Goal: Entertainment & Leisure: Consume media (video, audio)

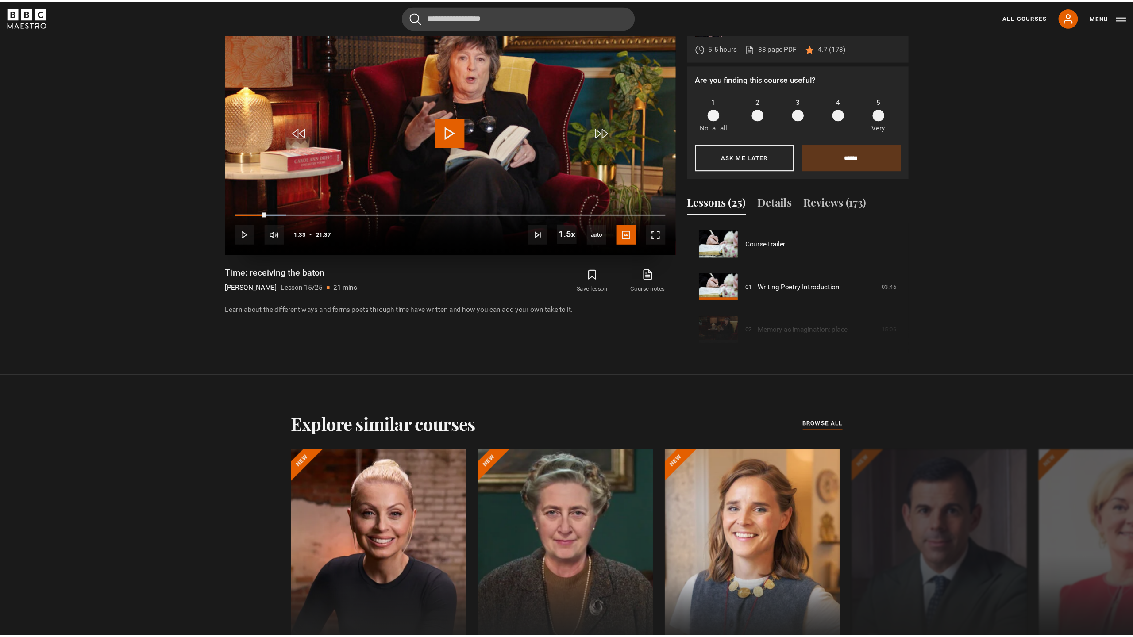
scroll to position [545, 0]
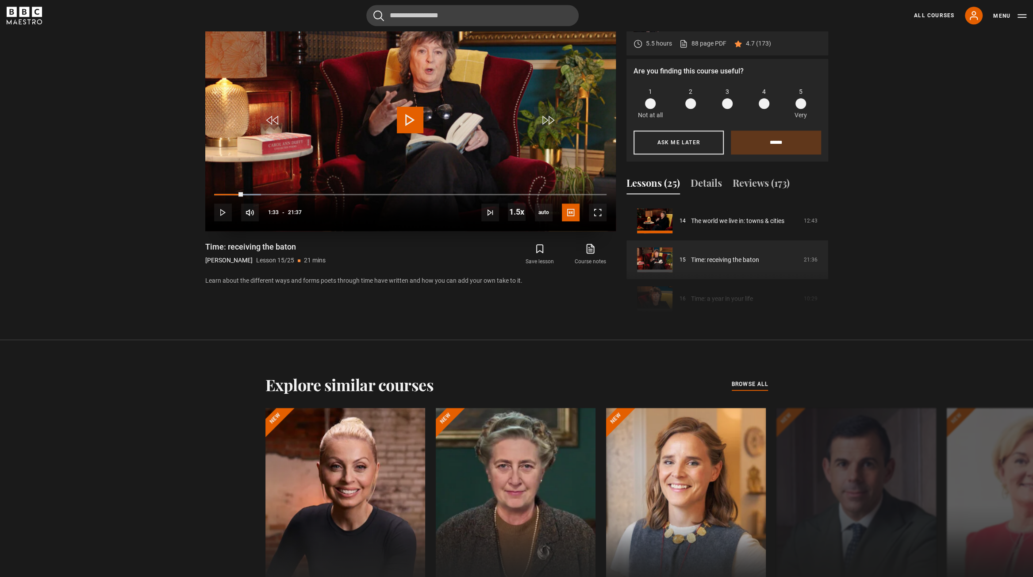
click at [406, 119] on span "Video Player" at bounding box center [410, 120] width 27 height 27
click at [597, 207] on span "Video Player" at bounding box center [598, 212] width 18 height 18
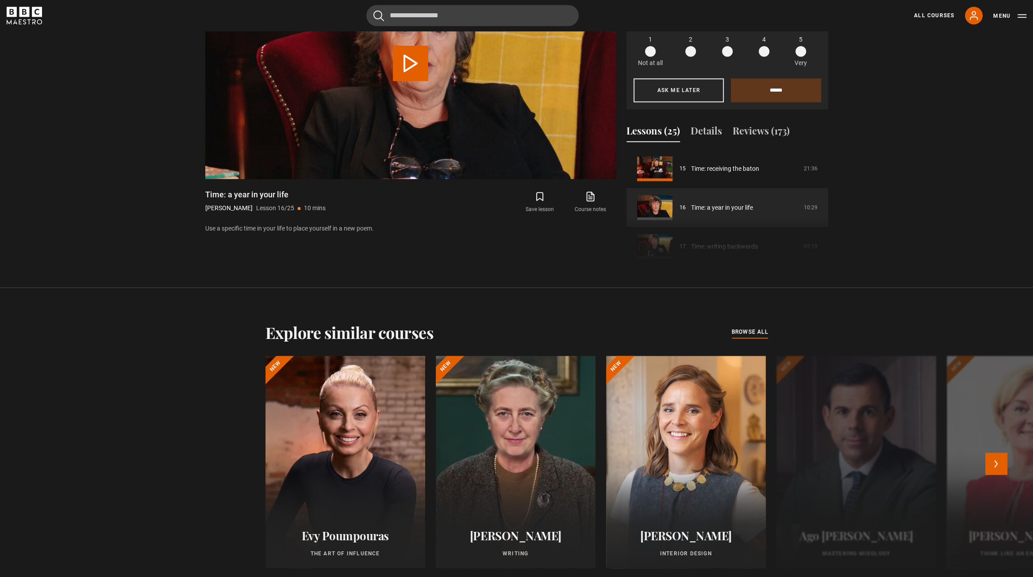
scroll to position [669, 0]
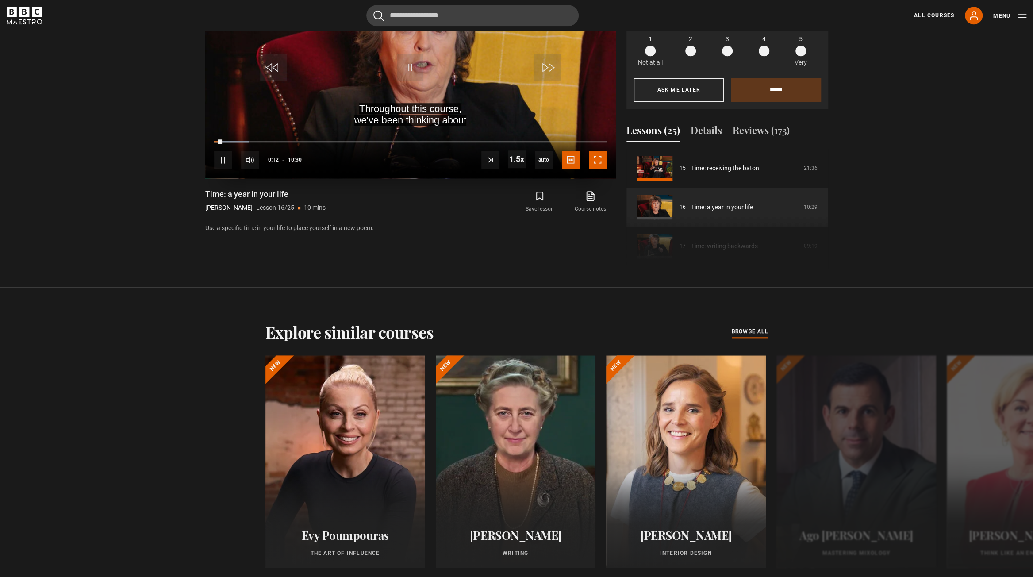
drag, startPoint x: 601, startPoint y: 157, endPoint x: 664, endPoint y: 199, distance: 76.3
click at [601, 157] on span "Video Player" at bounding box center [598, 160] width 18 height 18
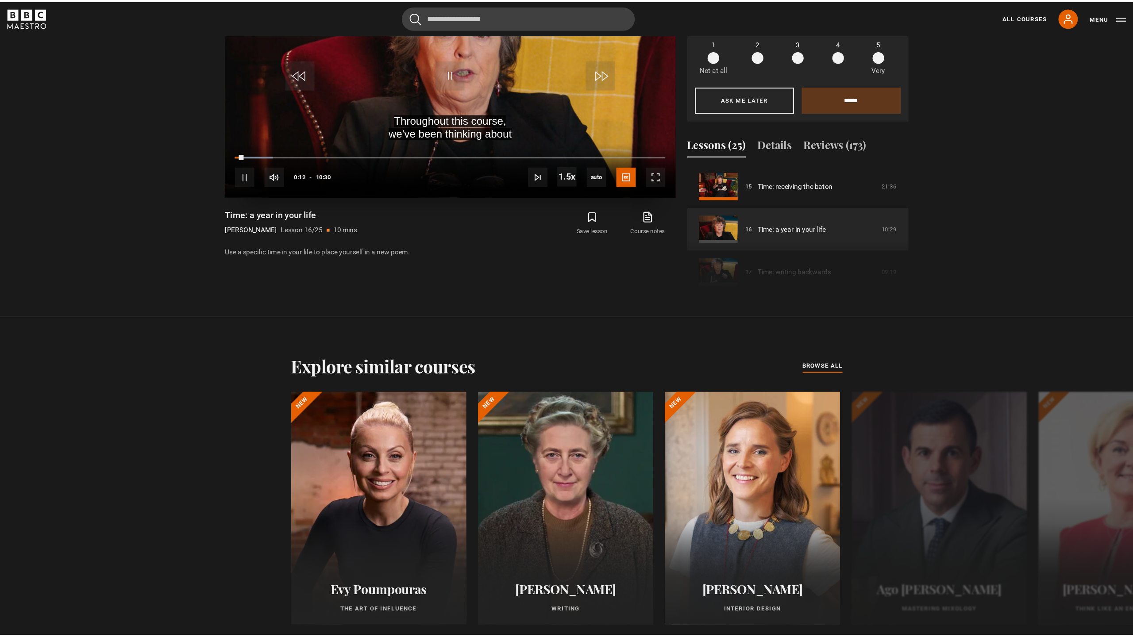
scroll to position [617, 0]
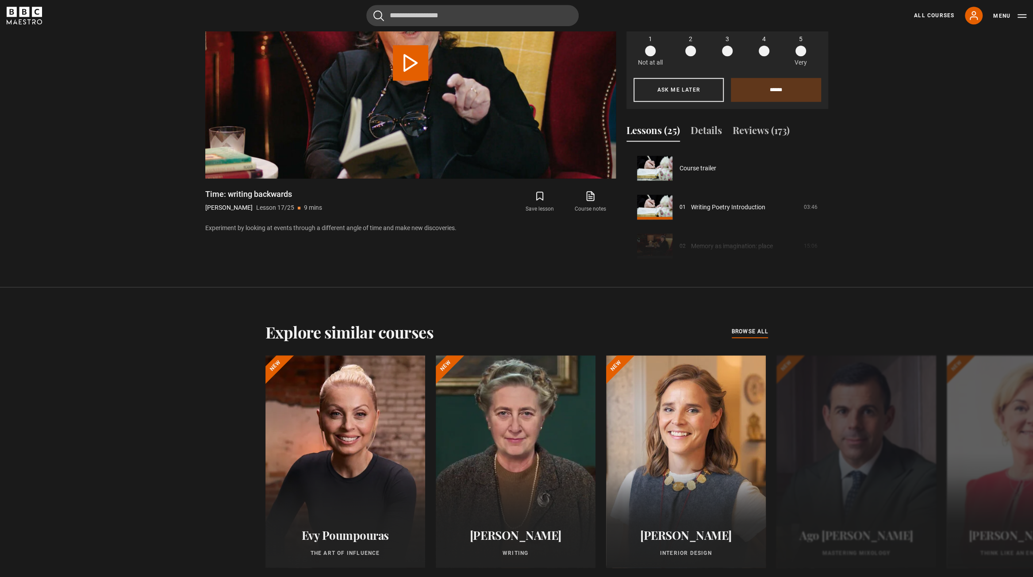
scroll to position [623, 0]
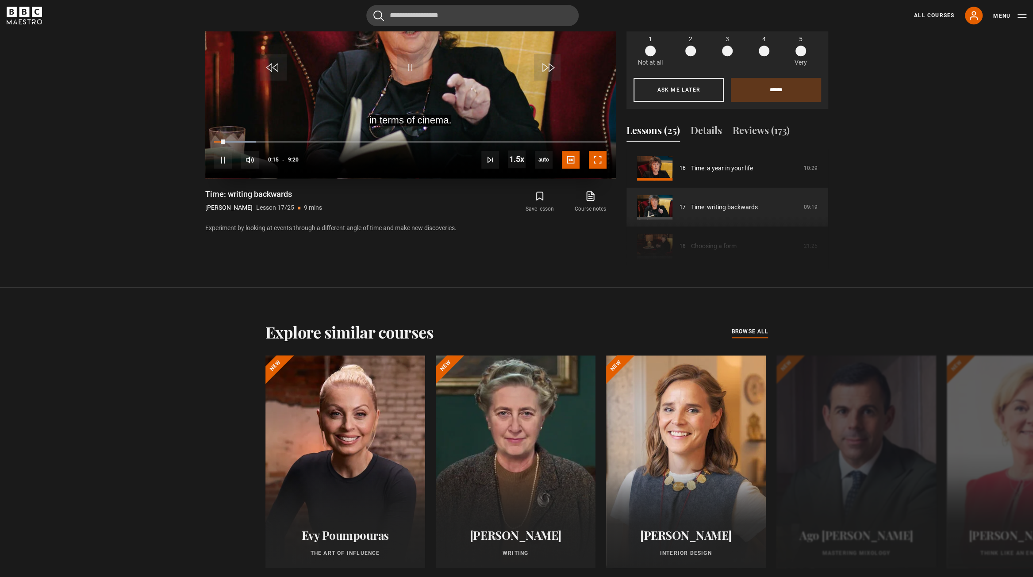
click at [603, 158] on span "Video Player" at bounding box center [598, 160] width 18 height 18
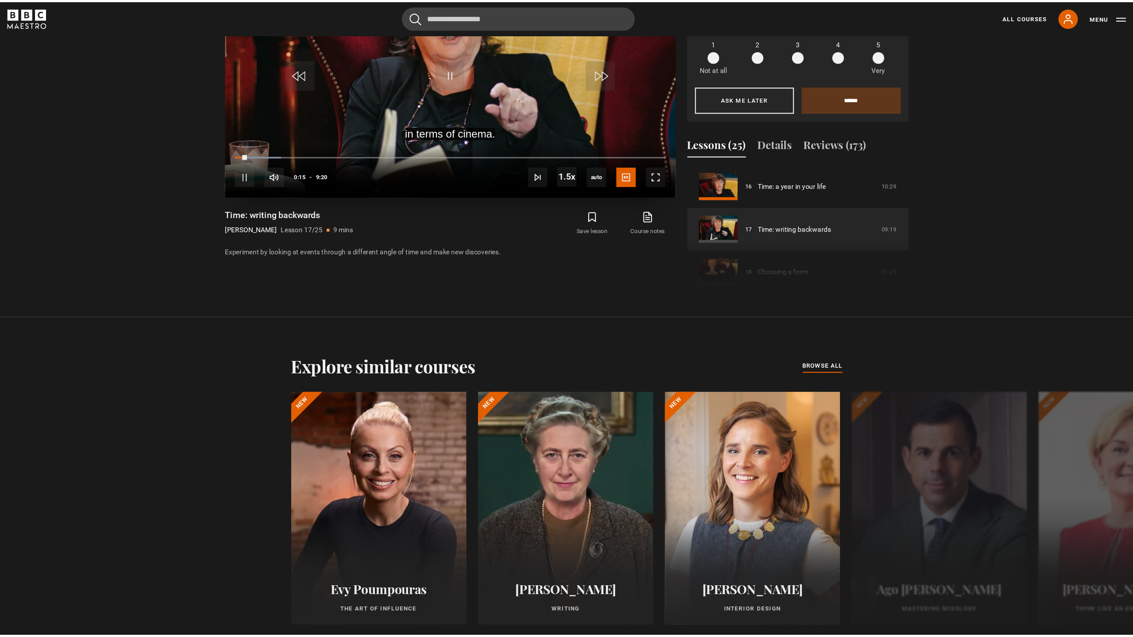
scroll to position [617, 0]
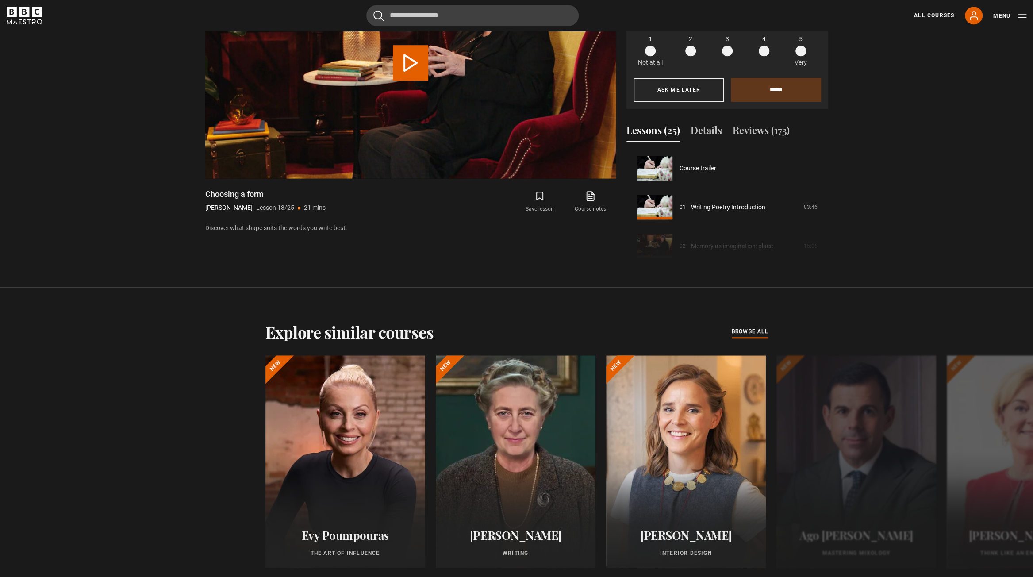
scroll to position [662, 0]
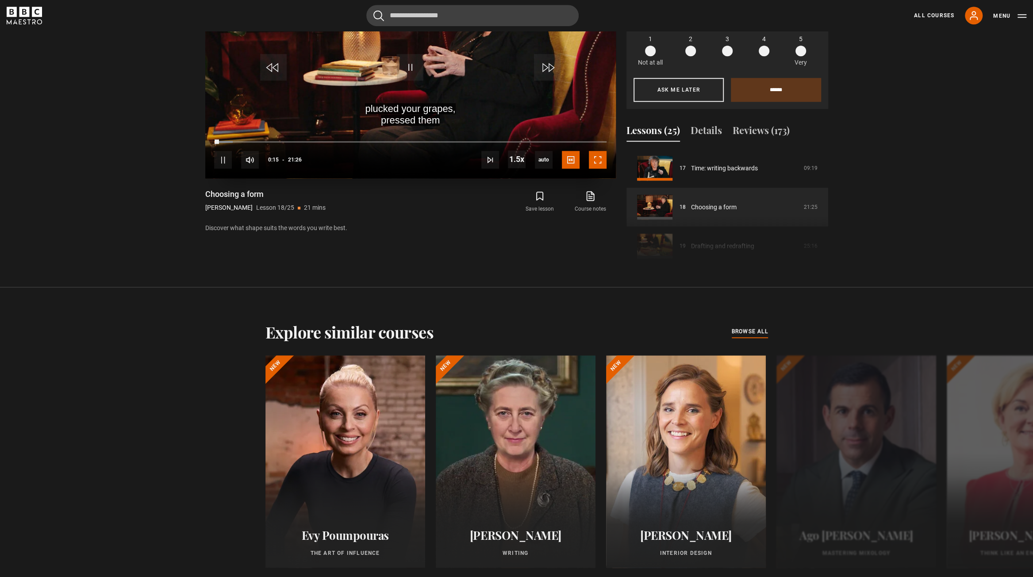
click at [594, 166] on span "Video Player" at bounding box center [598, 160] width 18 height 18
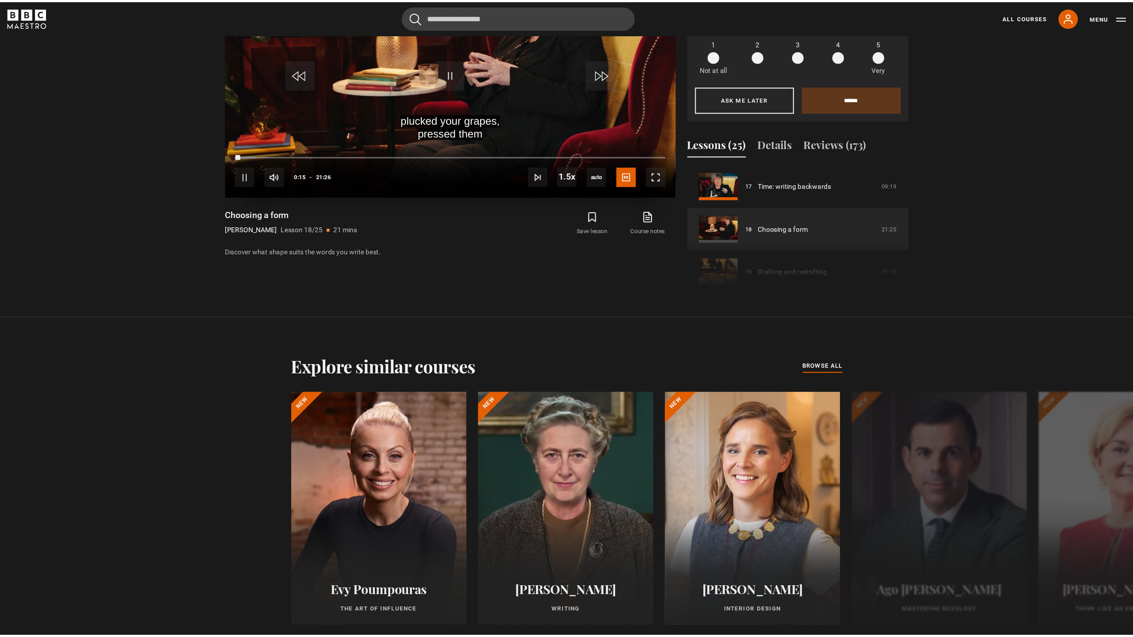
scroll to position [617, 0]
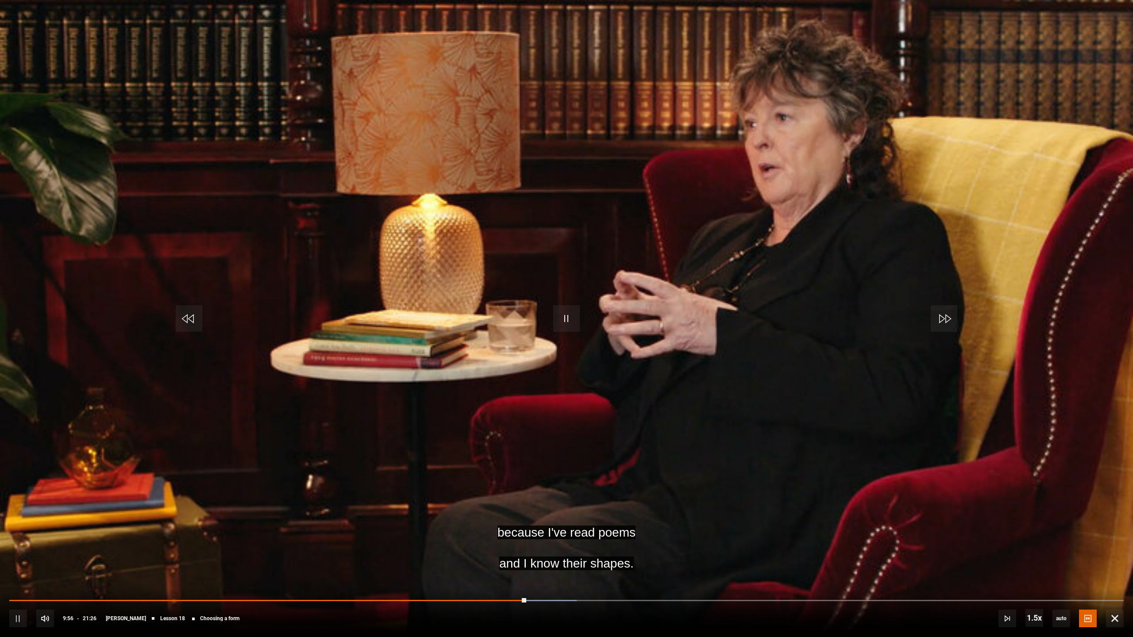
click at [346, 350] on video "Video Player" at bounding box center [566, 318] width 1133 height 637
